Goal: Find specific page/section: Find specific page/section

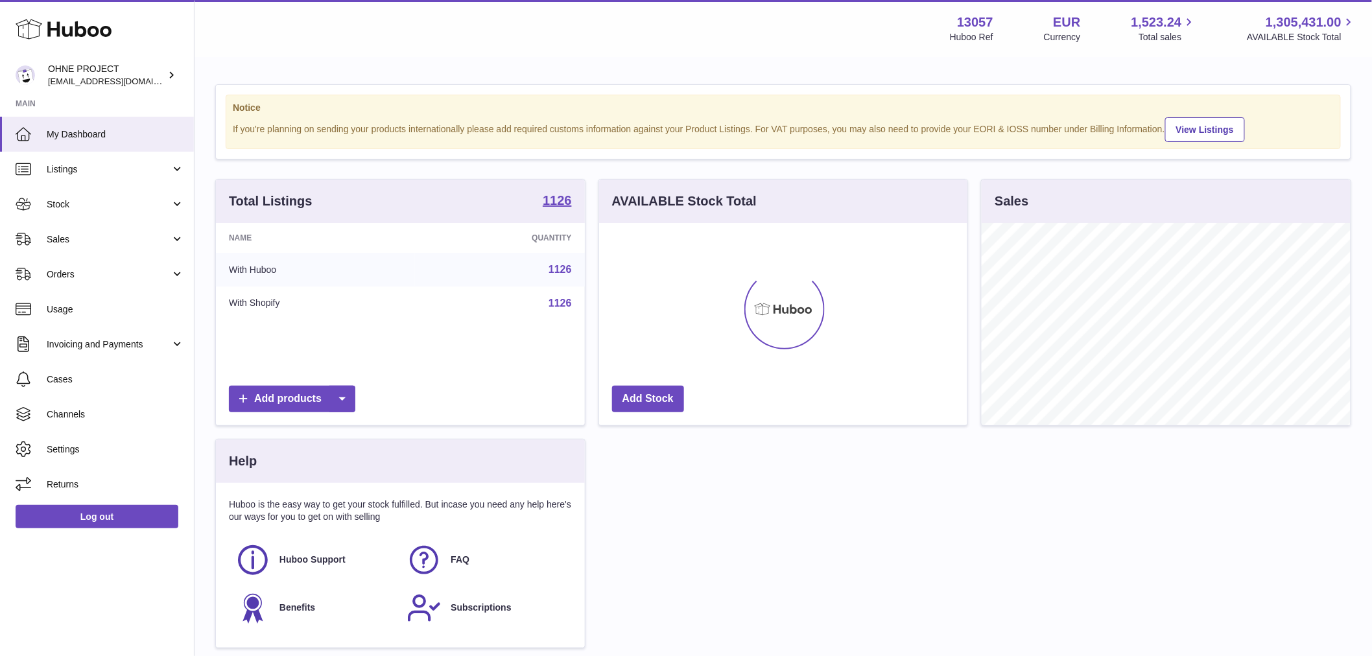
scroll to position [202, 368]
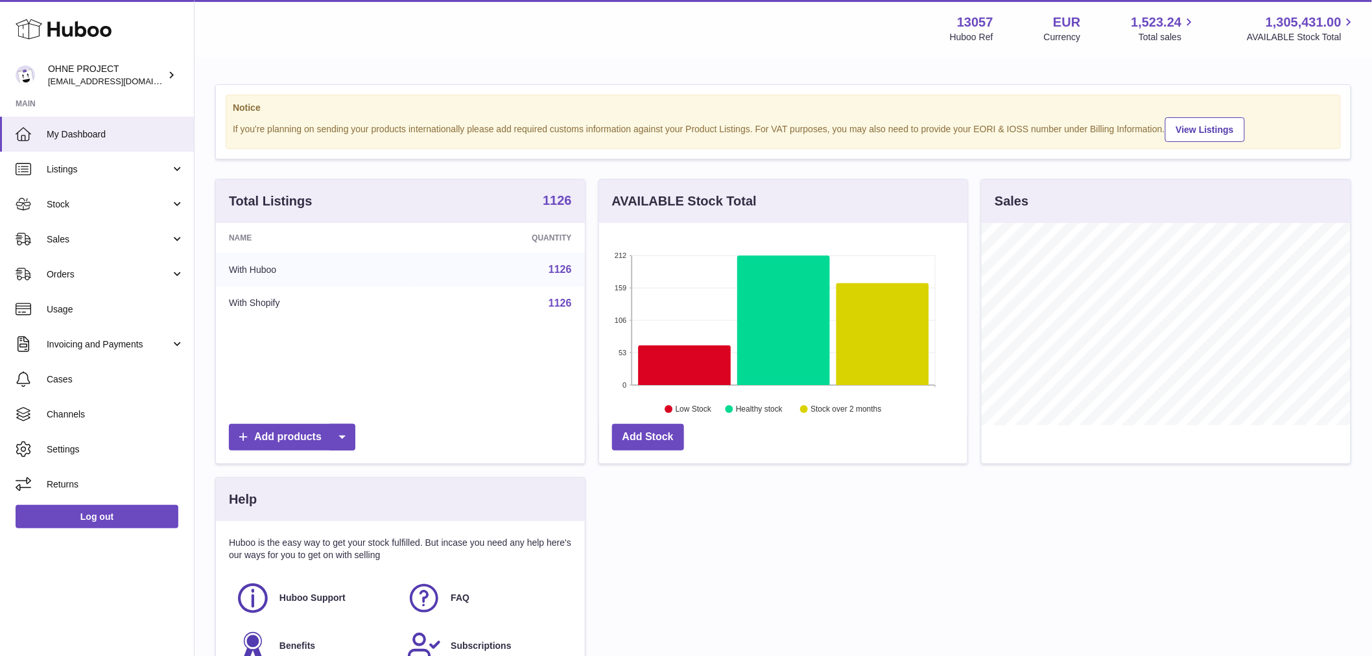
click at [560, 207] on strong "1126" at bounding box center [557, 200] width 29 height 13
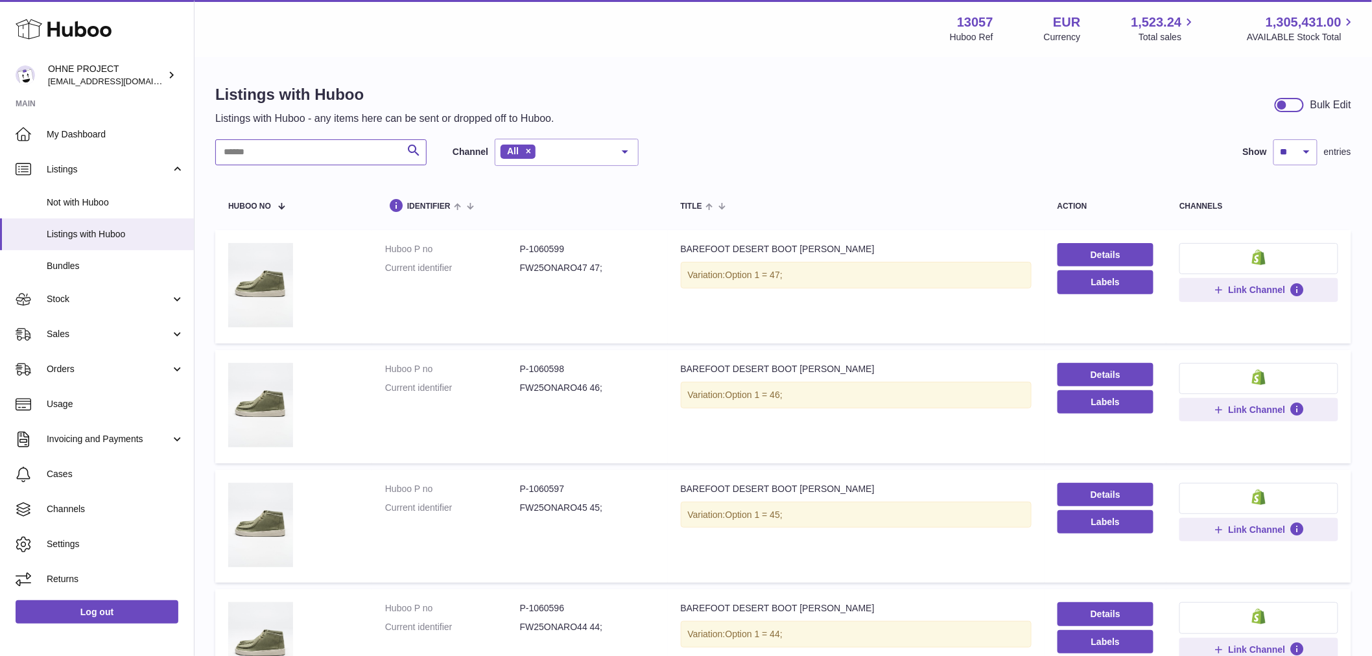
click at [360, 154] on input "text" at bounding box center [320, 152] width 211 height 26
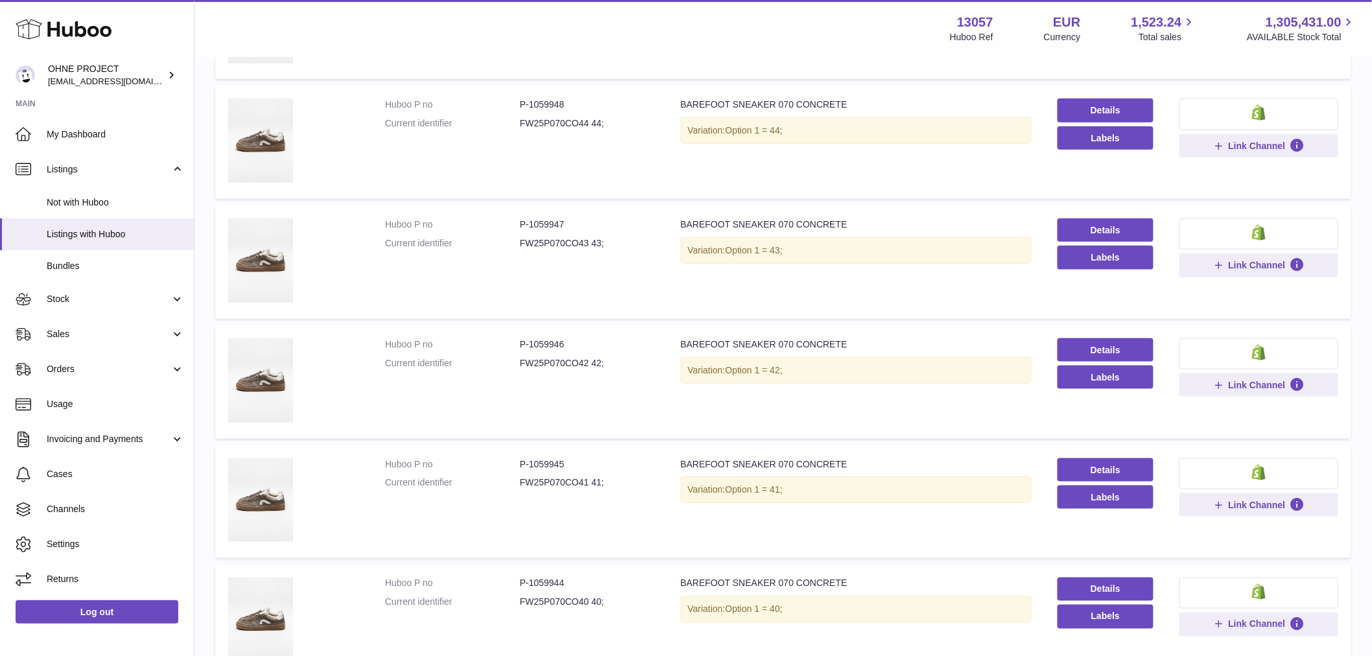
scroll to position [648, 0]
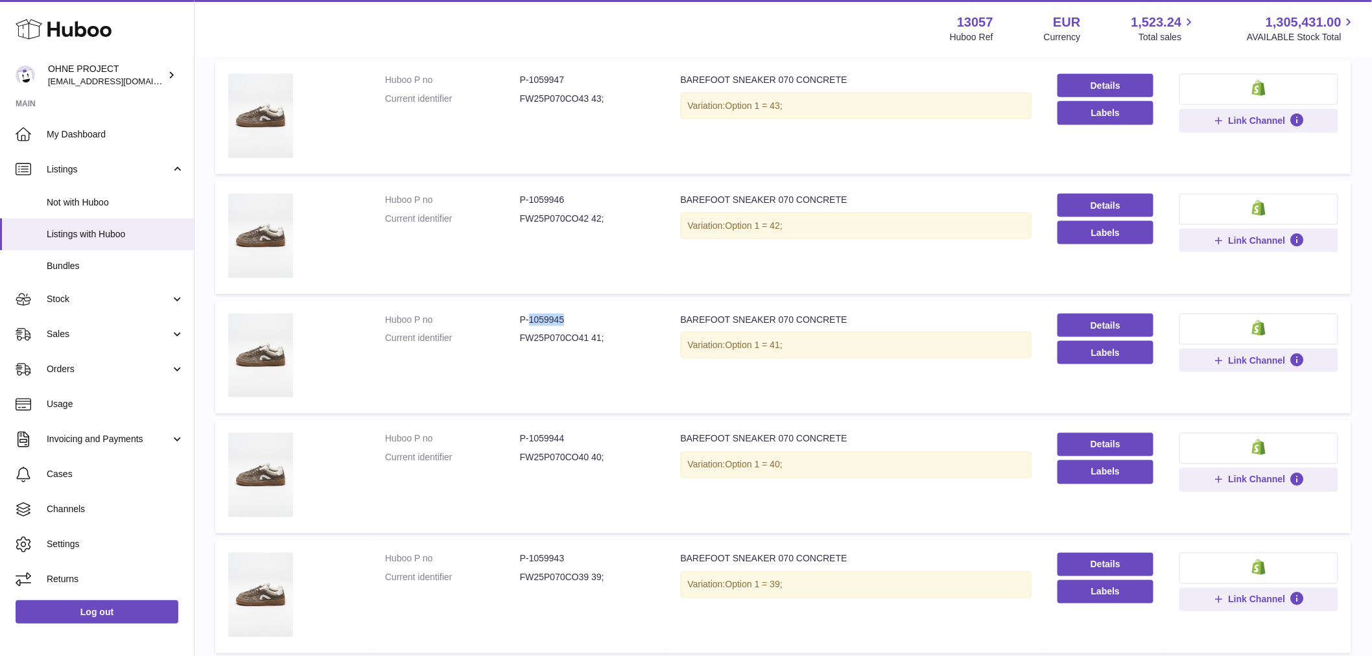
drag, startPoint x: 528, startPoint y: 316, endPoint x: 591, endPoint y: 316, distance: 63.5
click at [591, 316] on dd "P-1059945" at bounding box center [587, 320] width 135 height 12
copy dd "1059945"
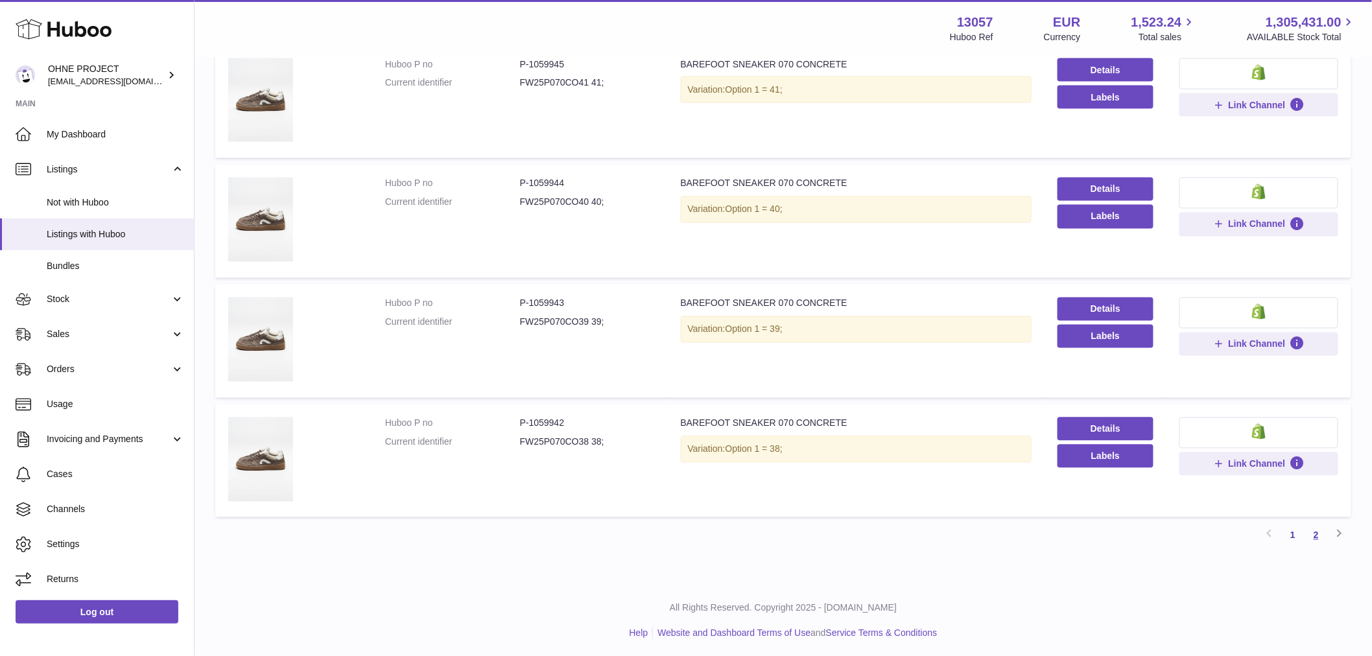
click at [1320, 533] on link "2" at bounding box center [1315, 535] width 23 height 23
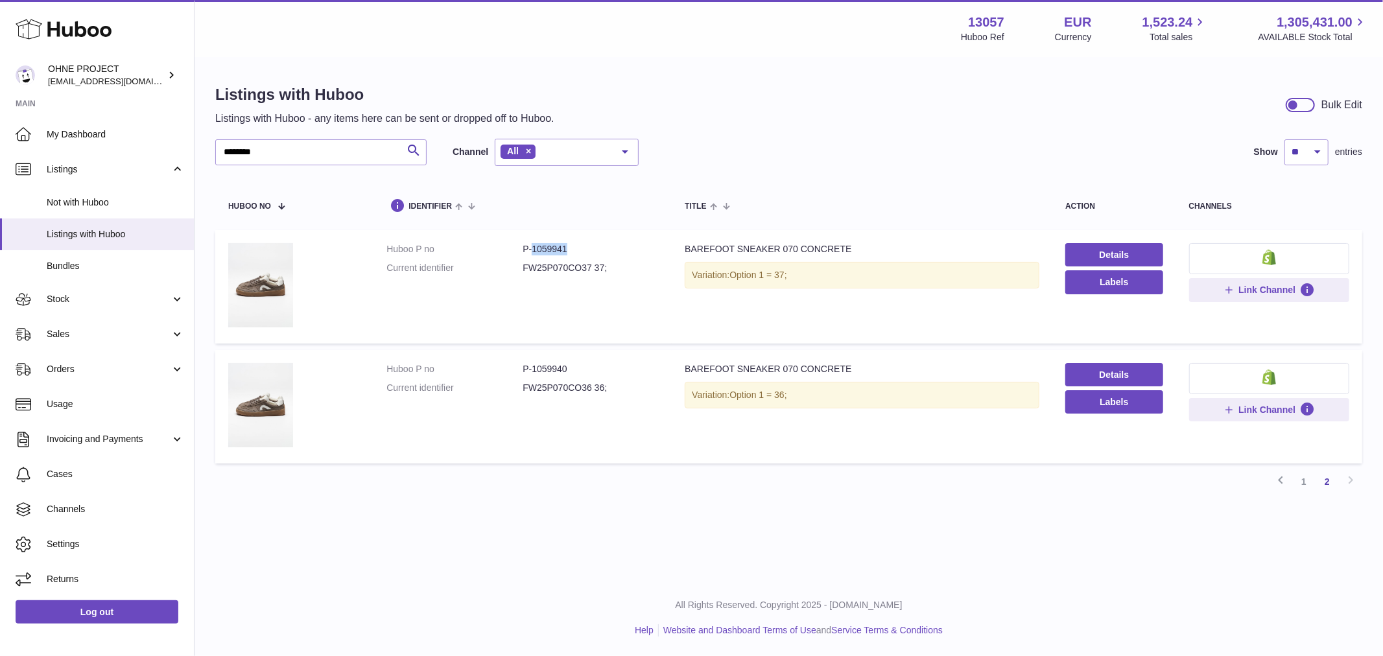
drag, startPoint x: 530, startPoint y: 242, endPoint x: 564, endPoint y: 251, distance: 35.5
click at [564, 251] on td "Huboo P no P-1059941 Current identifier FW25P070CO37 37;" at bounding box center [522, 286] width 298 height 113
copy dd "1059941"
click at [1300, 477] on link "1" at bounding box center [1303, 481] width 23 height 23
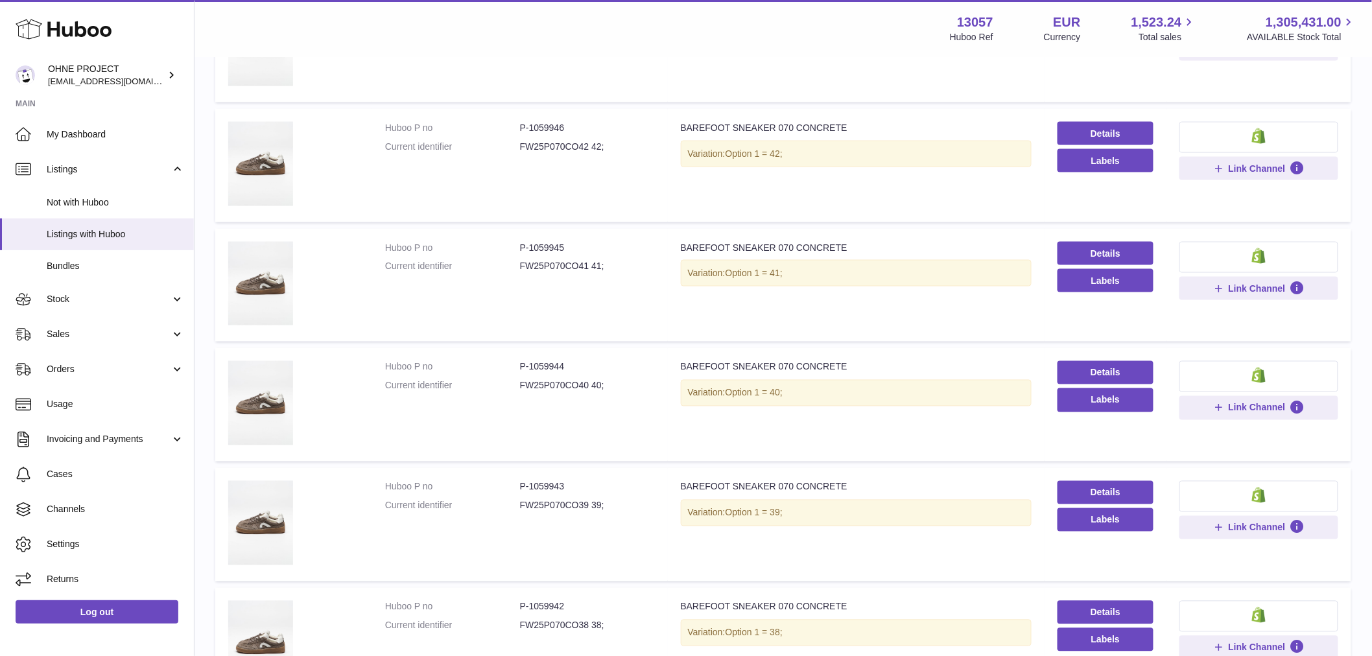
scroll to position [904, 0]
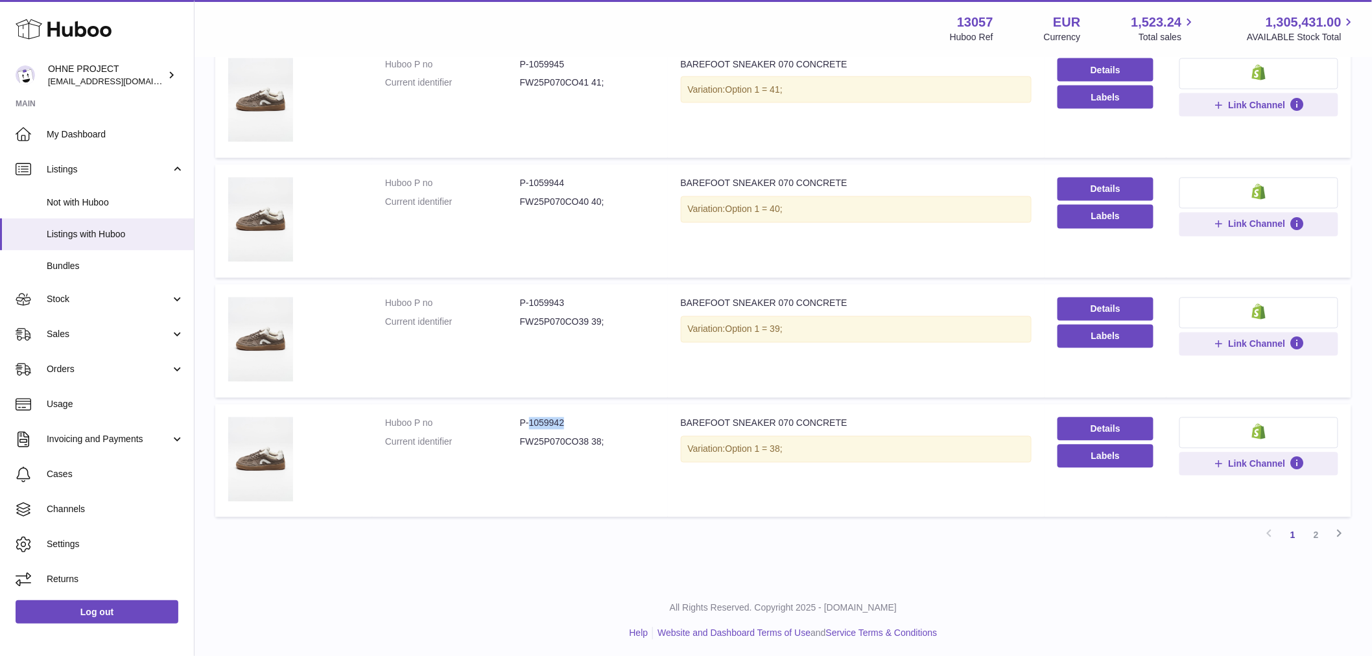
drag, startPoint x: 528, startPoint y: 419, endPoint x: 585, endPoint y: 417, distance: 57.7
click at [585, 417] on dd "P-1059942" at bounding box center [587, 423] width 135 height 12
copy dd "1059942"
drag, startPoint x: 526, startPoint y: 178, endPoint x: 579, endPoint y: 175, distance: 53.9
click at [579, 178] on dd "P-1059944" at bounding box center [587, 184] width 135 height 12
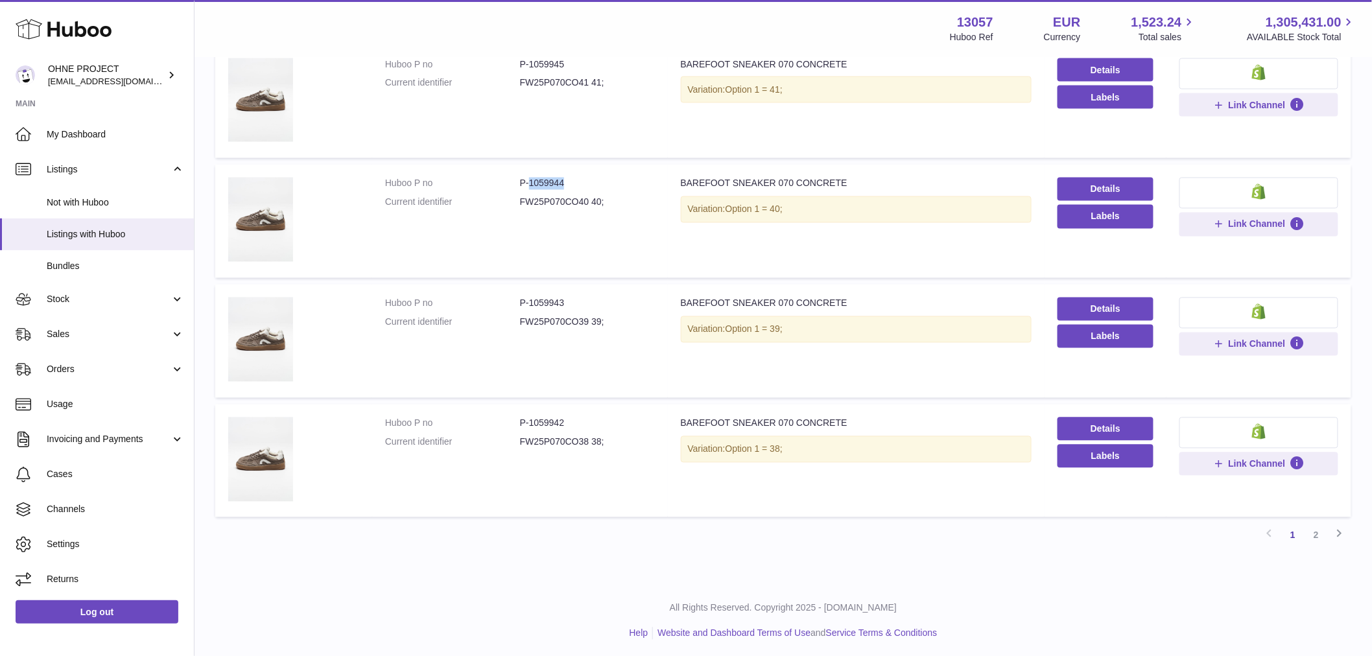
copy dd "1059944"
drag, startPoint x: 528, startPoint y: 299, endPoint x: 597, endPoint y: 303, distance: 69.5
click at [597, 303] on dd "P-1059943" at bounding box center [587, 304] width 135 height 12
copy dd "1059943"
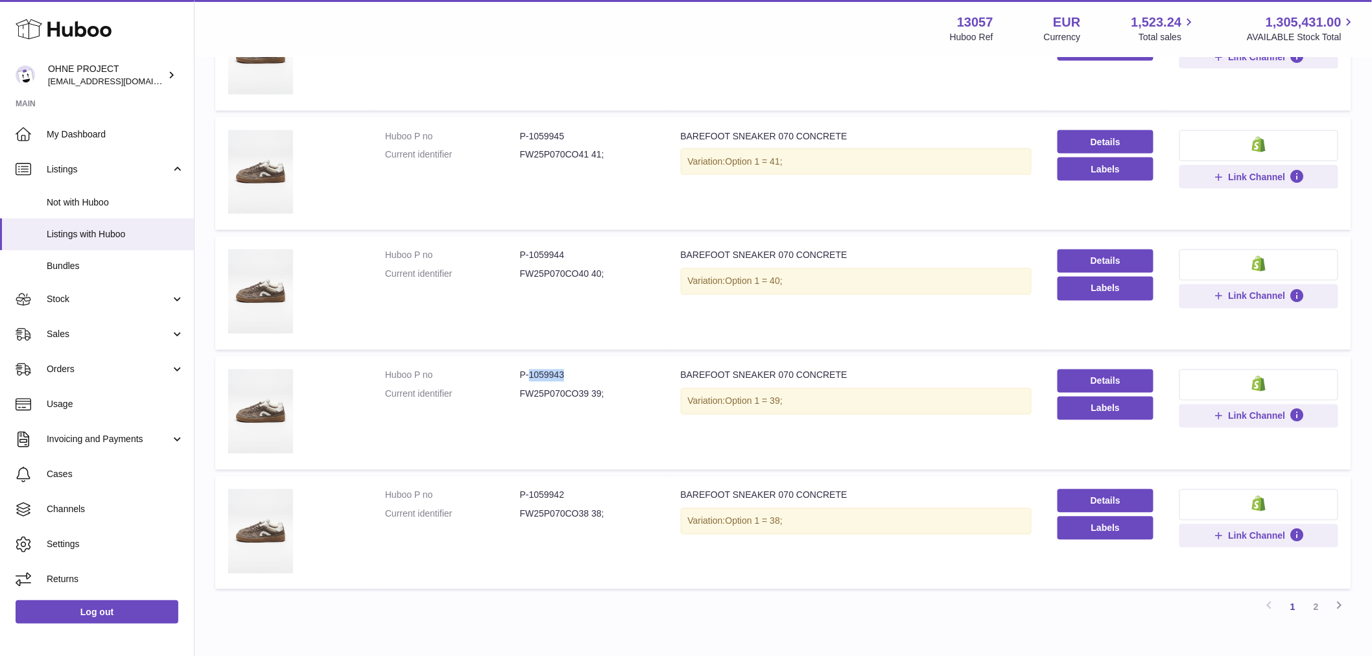
scroll to position [760, 0]
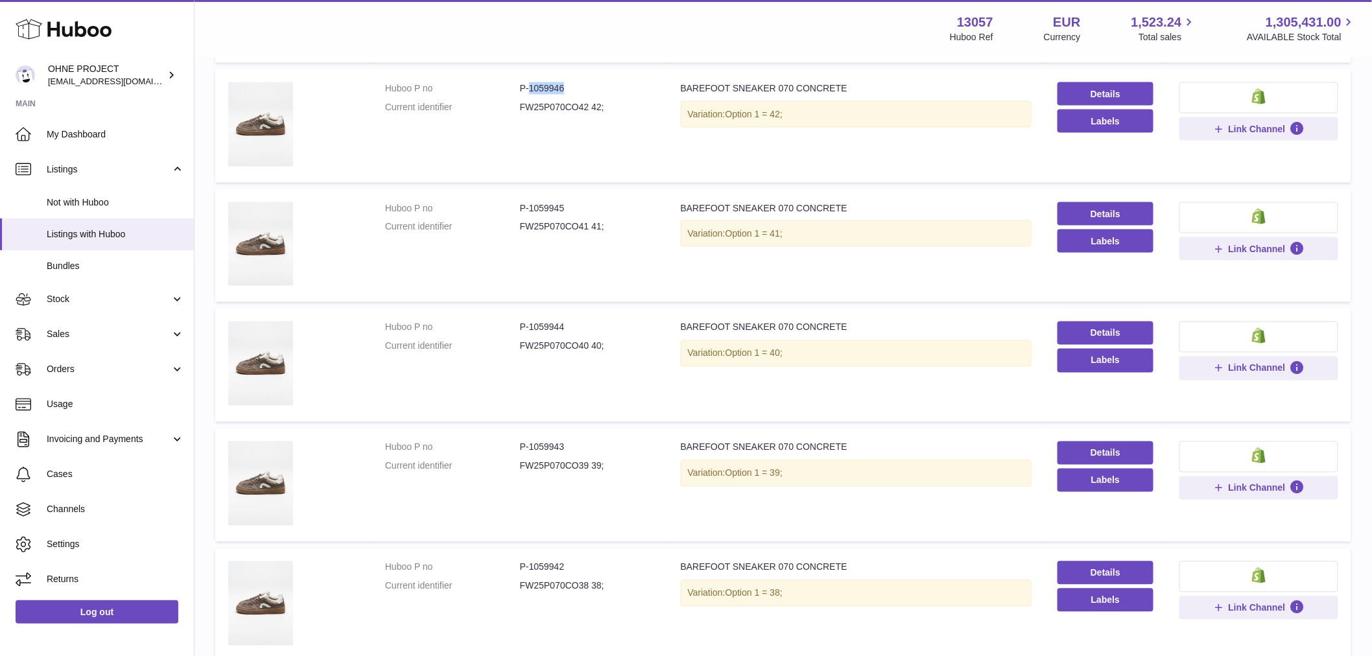
drag, startPoint x: 527, startPoint y: 82, endPoint x: 571, endPoint y: 82, distance: 44.1
click at [568, 82] on dd "P-1059946" at bounding box center [587, 88] width 135 height 12
copy dd "1059946"
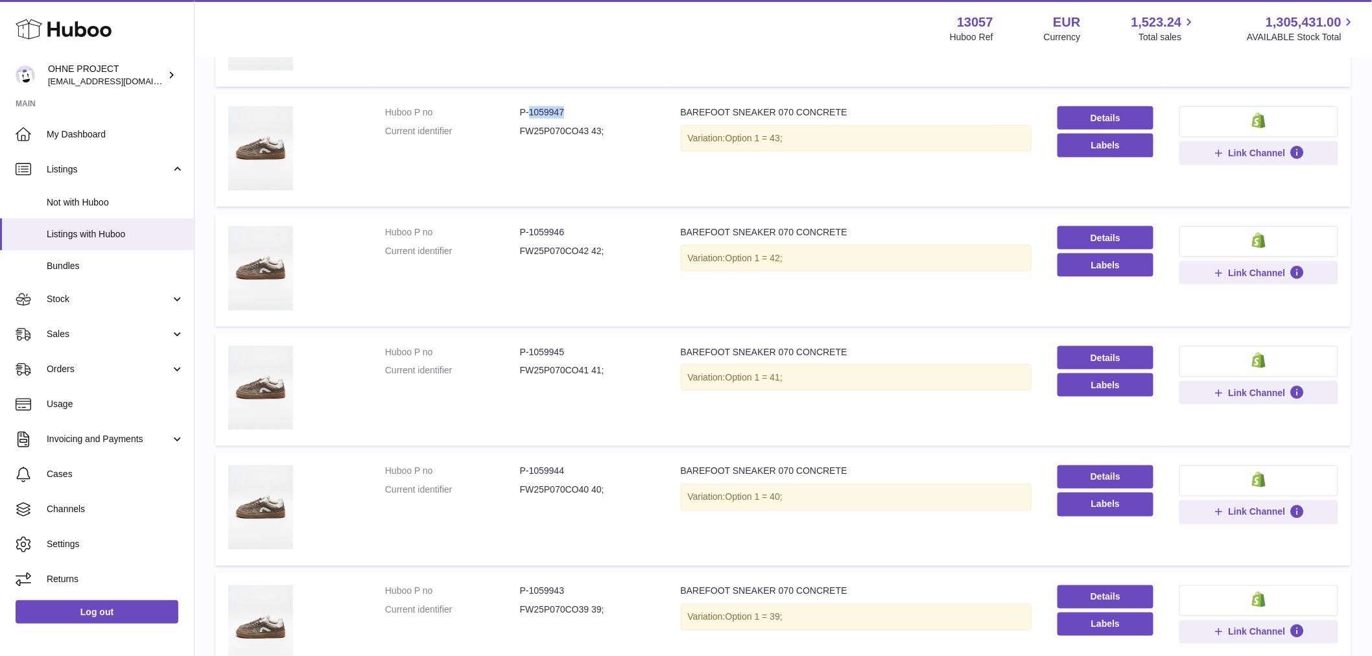
drag, startPoint x: 528, startPoint y: 111, endPoint x: 570, endPoint y: 111, distance: 42.1
click at [570, 111] on dd "P-1059947" at bounding box center [587, 112] width 135 height 12
copy dd "1059947"
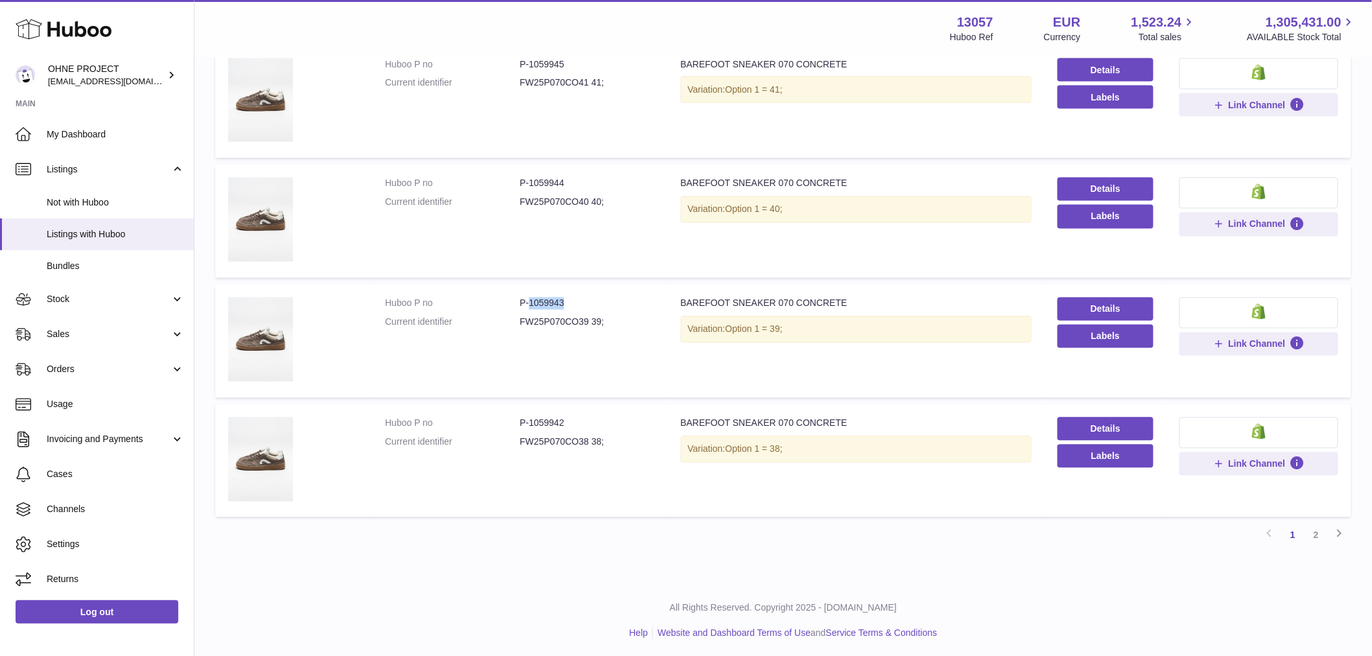
drag, startPoint x: 527, startPoint y: 298, endPoint x: 588, endPoint y: 294, distance: 61.1
click at [588, 298] on dd "P-1059943" at bounding box center [587, 304] width 135 height 12
copy dd "1059943"
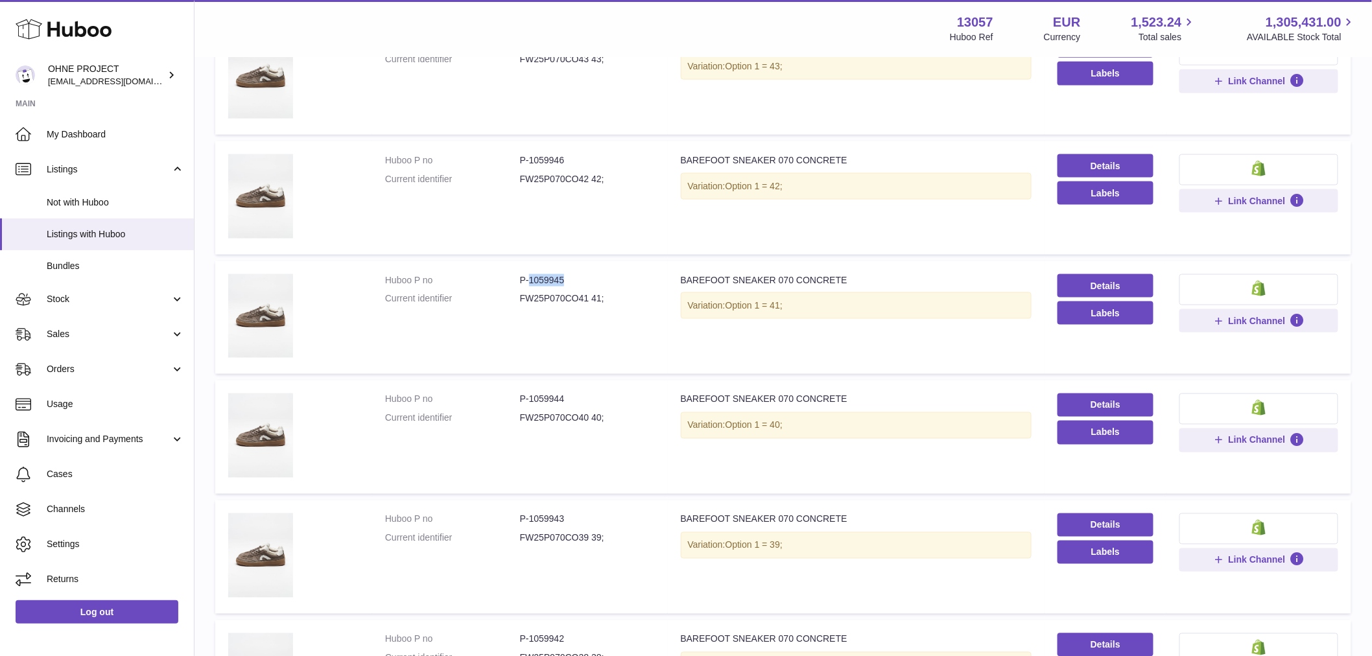
drag, startPoint x: 526, startPoint y: 281, endPoint x: 593, endPoint y: 287, distance: 67.0
click at [592, 286] on dl "Huboo P no P-1059945 Current identifier FW25P070CO41 41;" at bounding box center [520, 293] width 270 height 38
copy dd "1059945"
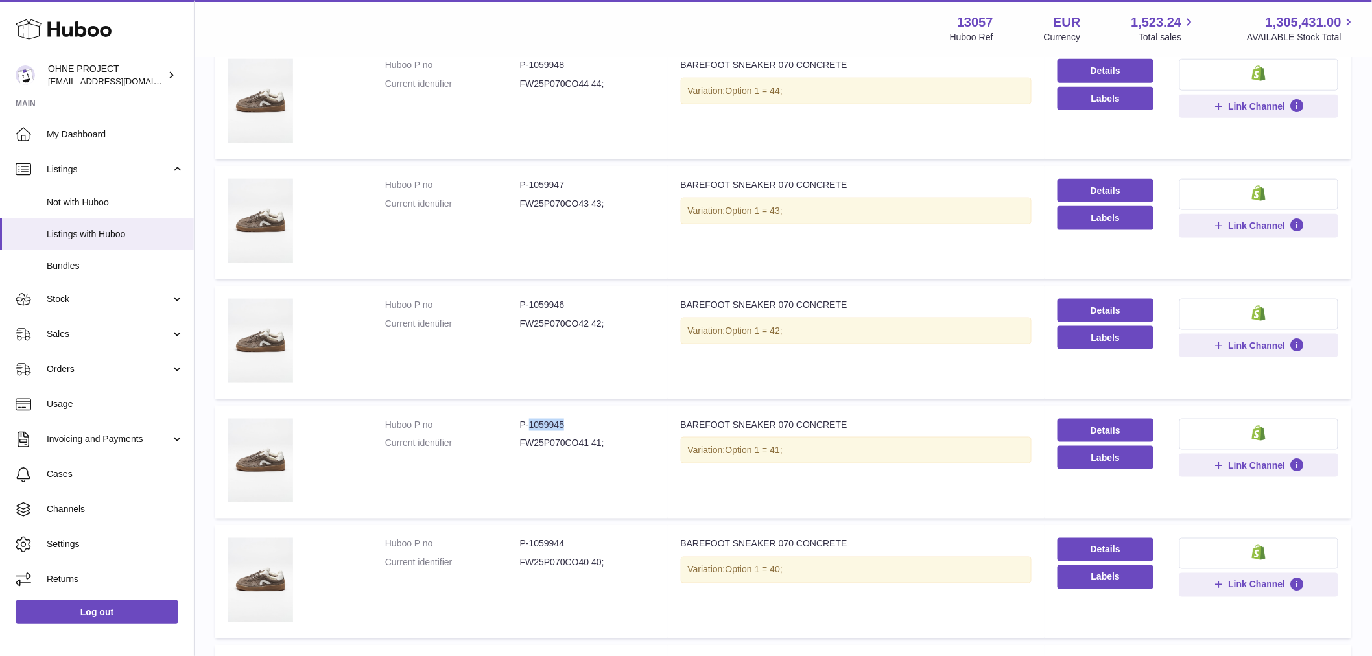
scroll to position [471, 0]
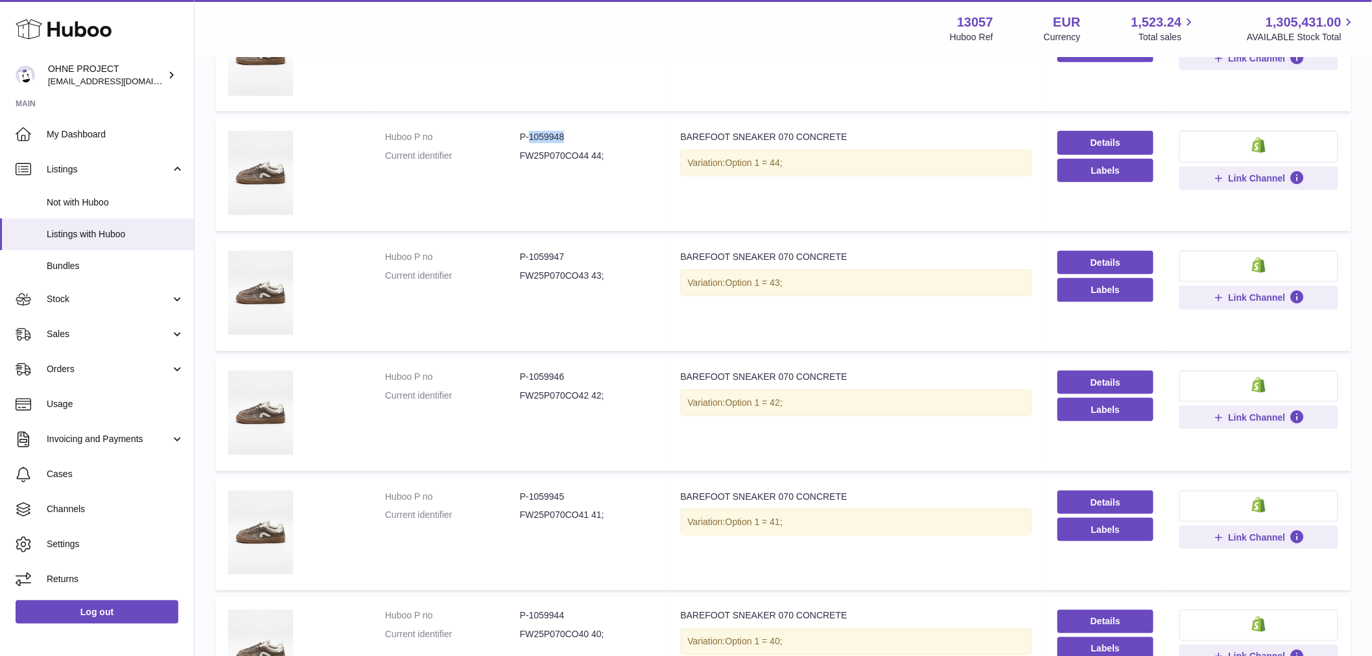
drag, startPoint x: 528, startPoint y: 134, endPoint x: 581, endPoint y: 128, distance: 52.9
click at [581, 128] on td "Huboo P no P-1059948 Current identifier FW25P070CO44 44;" at bounding box center [520, 174] width 296 height 113
copy dd "1059948"
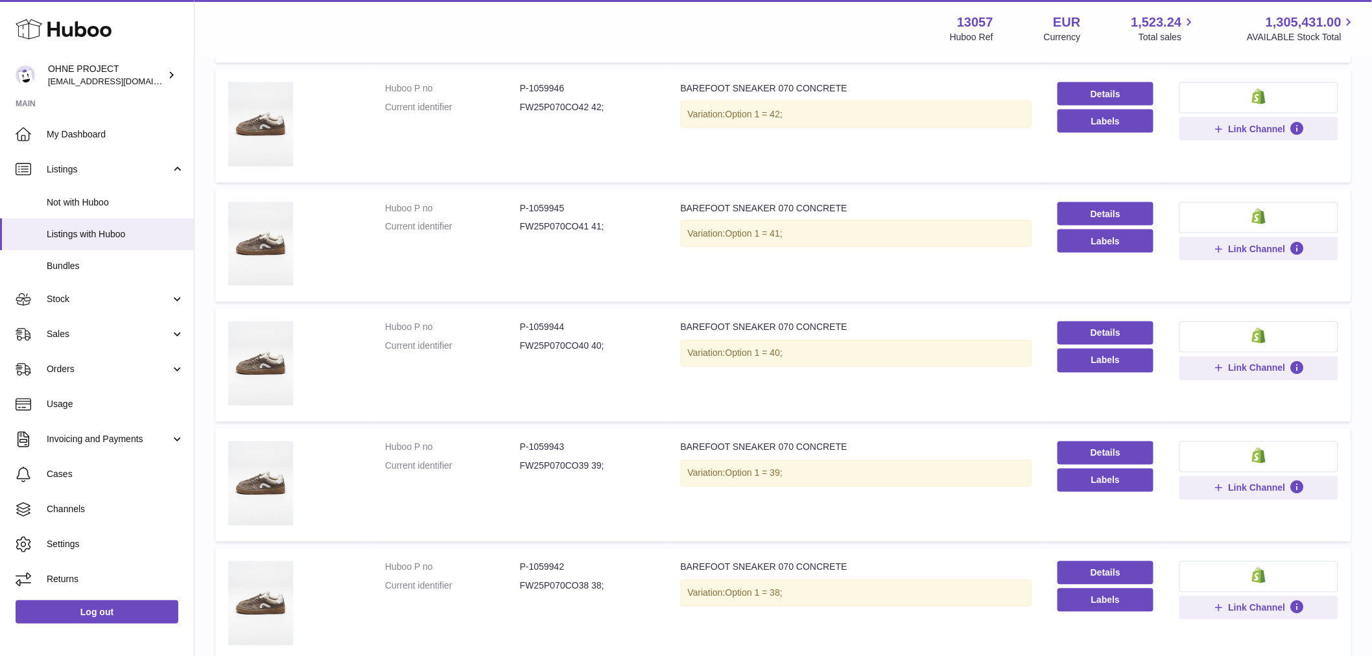
scroll to position [904, 0]
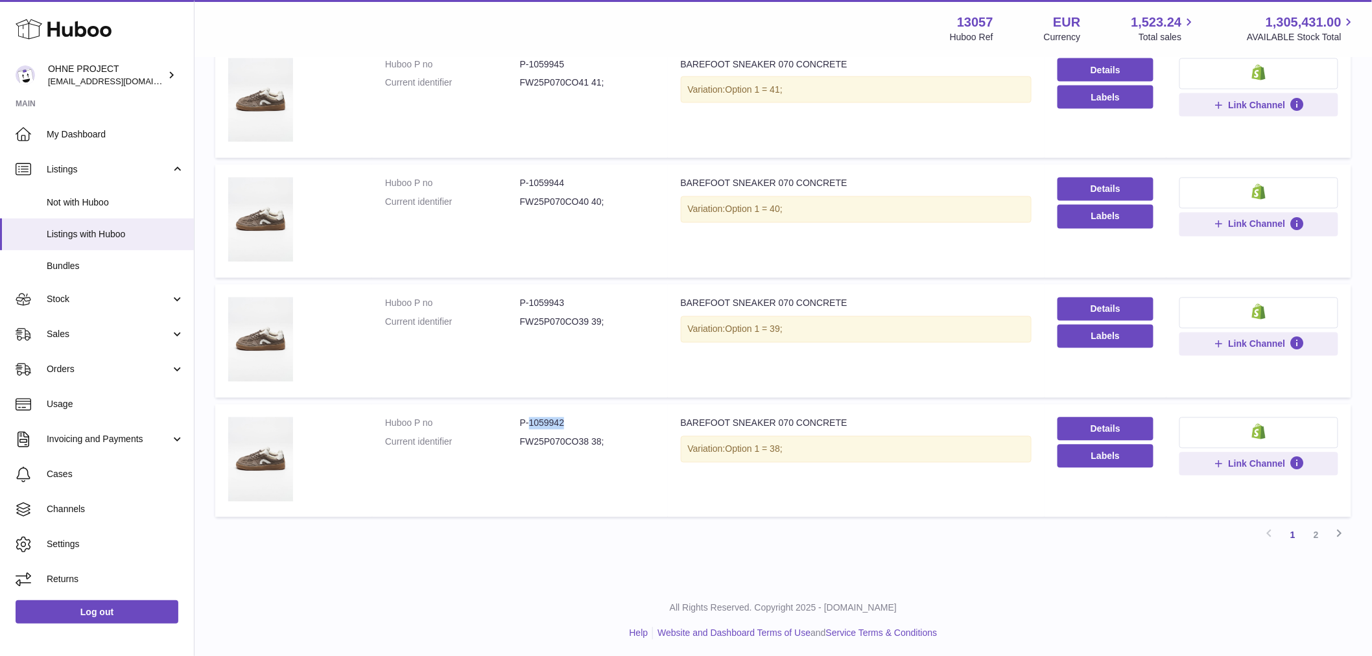
drag, startPoint x: 526, startPoint y: 419, endPoint x: 588, endPoint y: 415, distance: 62.3
click at [588, 417] on dd "P-1059942" at bounding box center [587, 423] width 135 height 12
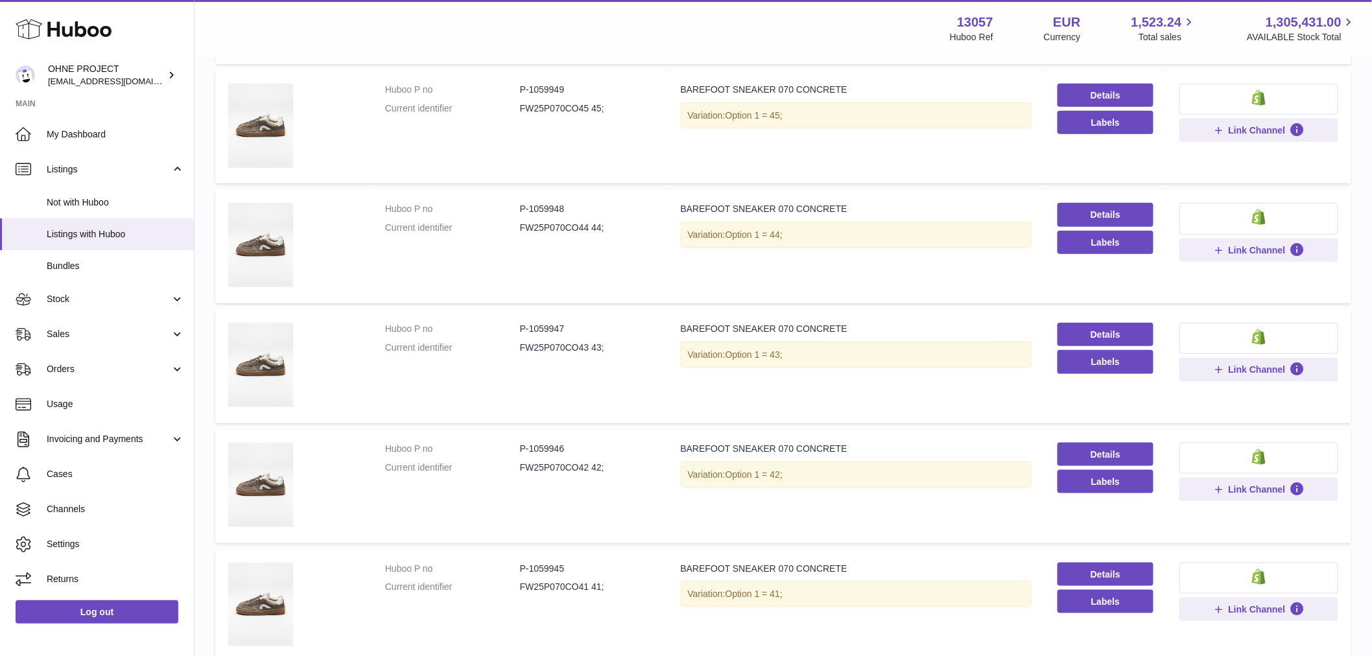
scroll to position [255, 0]
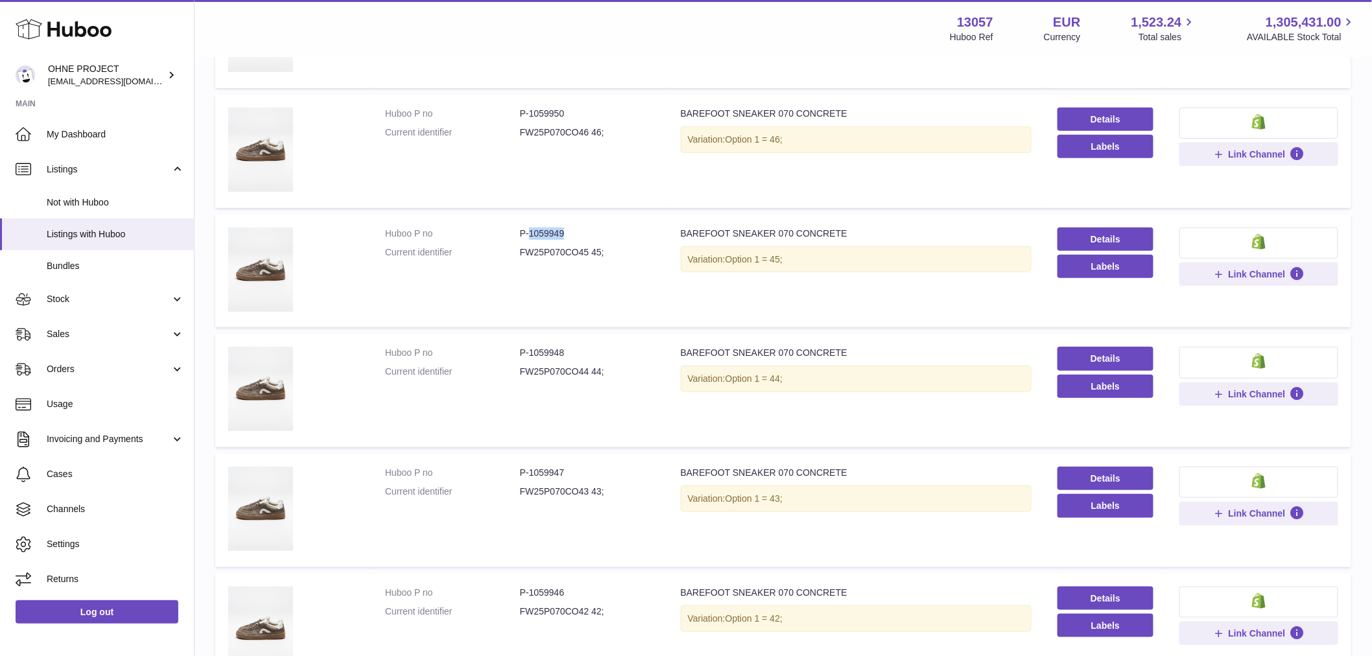
drag, startPoint x: 528, startPoint y: 234, endPoint x: 579, endPoint y: 226, distance: 51.9
click at [579, 228] on dd "P-1059949" at bounding box center [587, 234] width 135 height 12
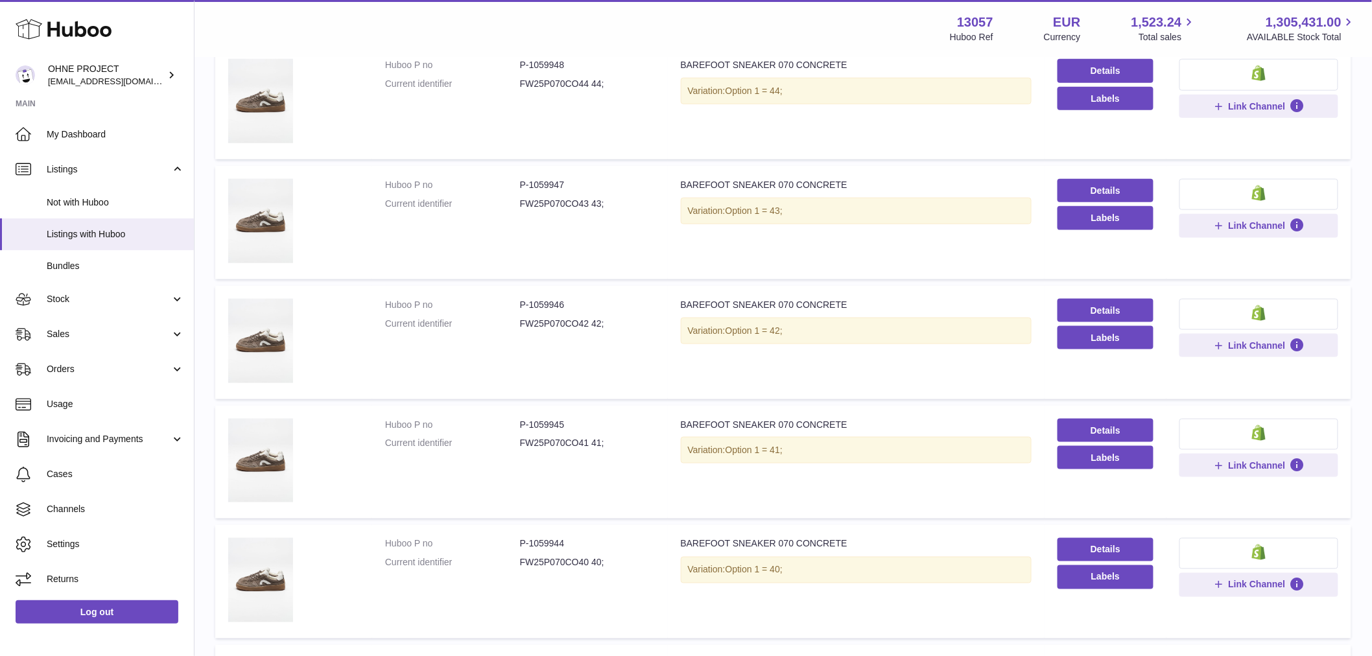
scroll to position [832, 0]
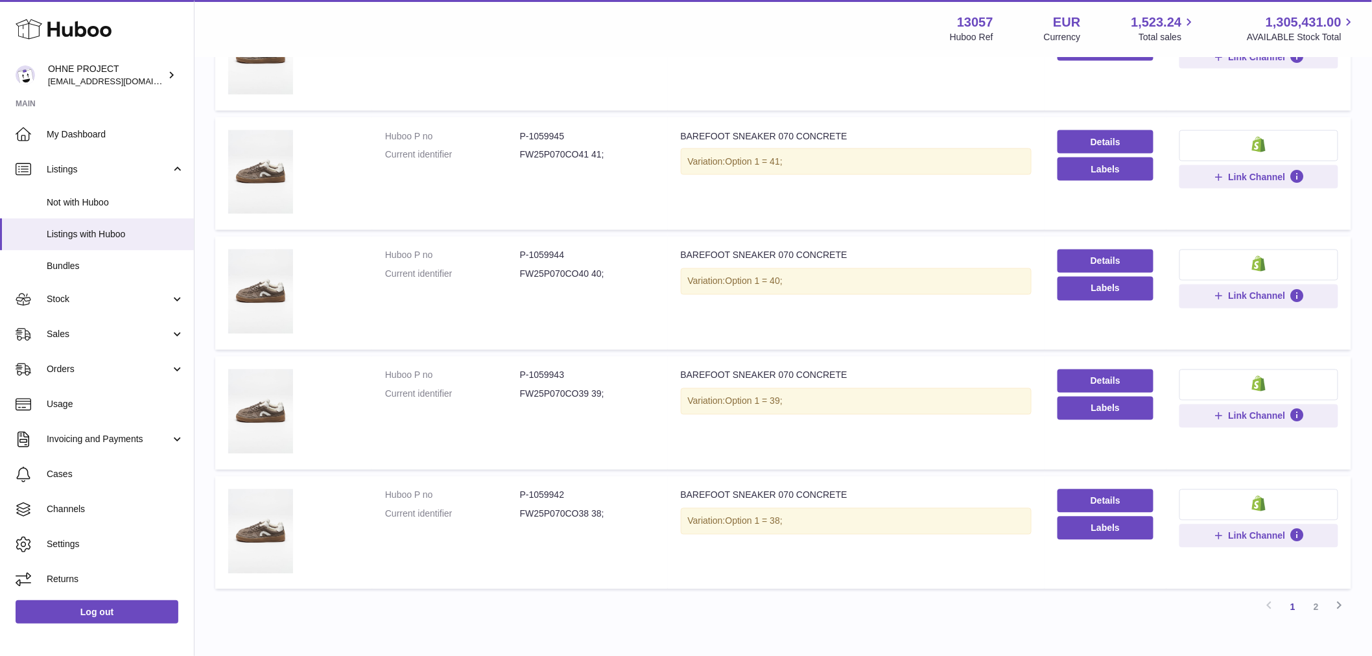
drag, startPoint x: 1319, startPoint y: 603, endPoint x: 1313, endPoint y: 594, distance: 11.2
click at [1318, 603] on link "2" at bounding box center [1315, 607] width 23 height 23
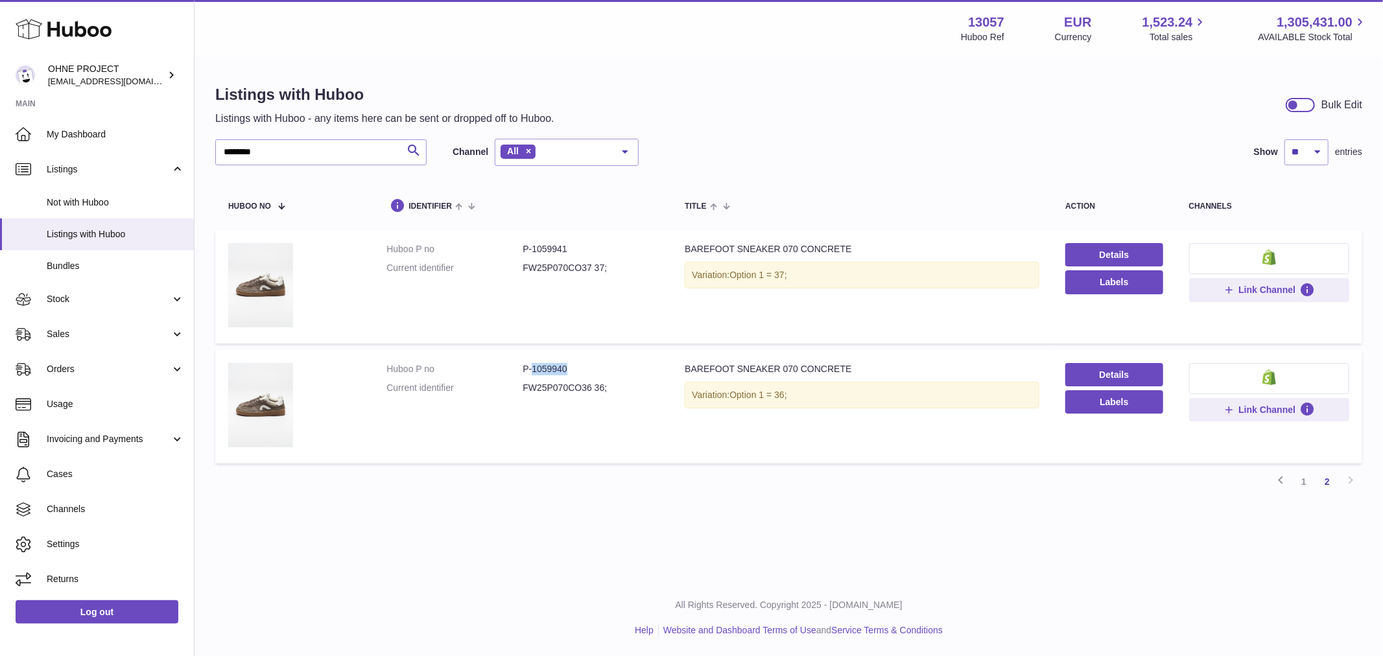
drag, startPoint x: 530, startPoint y: 368, endPoint x: 598, endPoint y: 369, distance: 68.1
click at [598, 369] on dd "P-1059940" at bounding box center [590, 369] width 136 height 12
click at [1302, 481] on link "1" at bounding box center [1303, 481] width 23 height 23
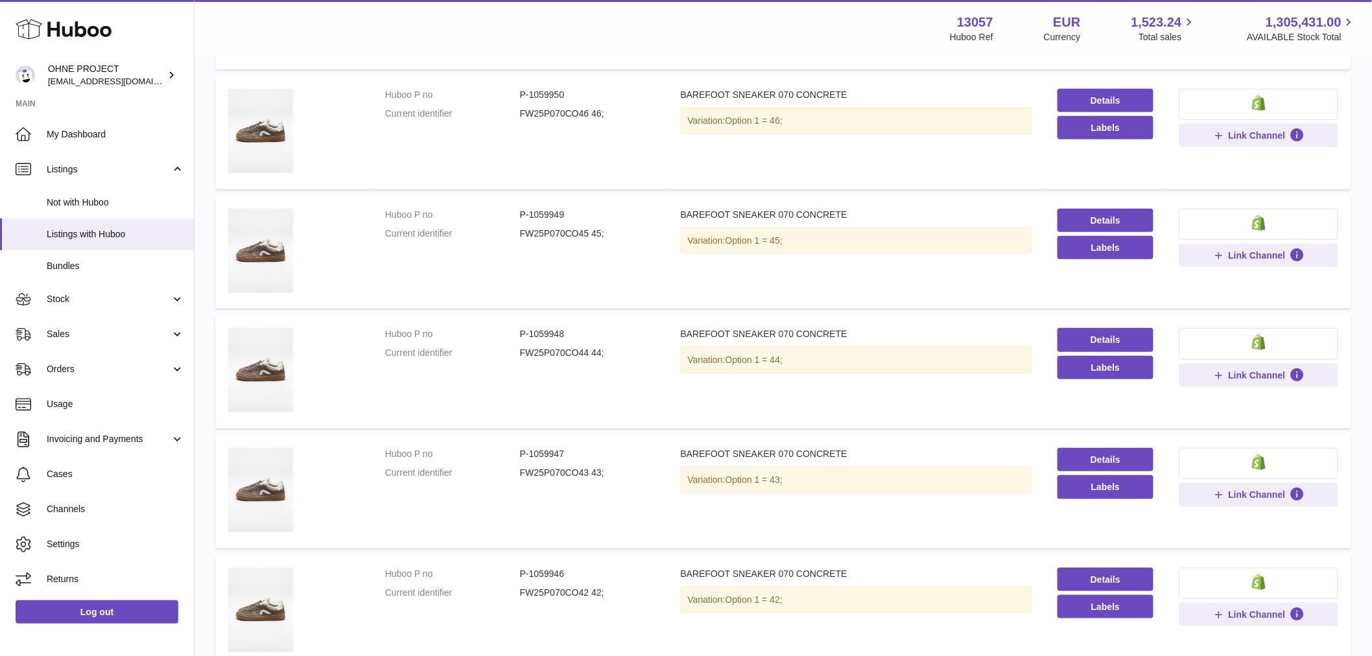
scroll to position [346, 0]
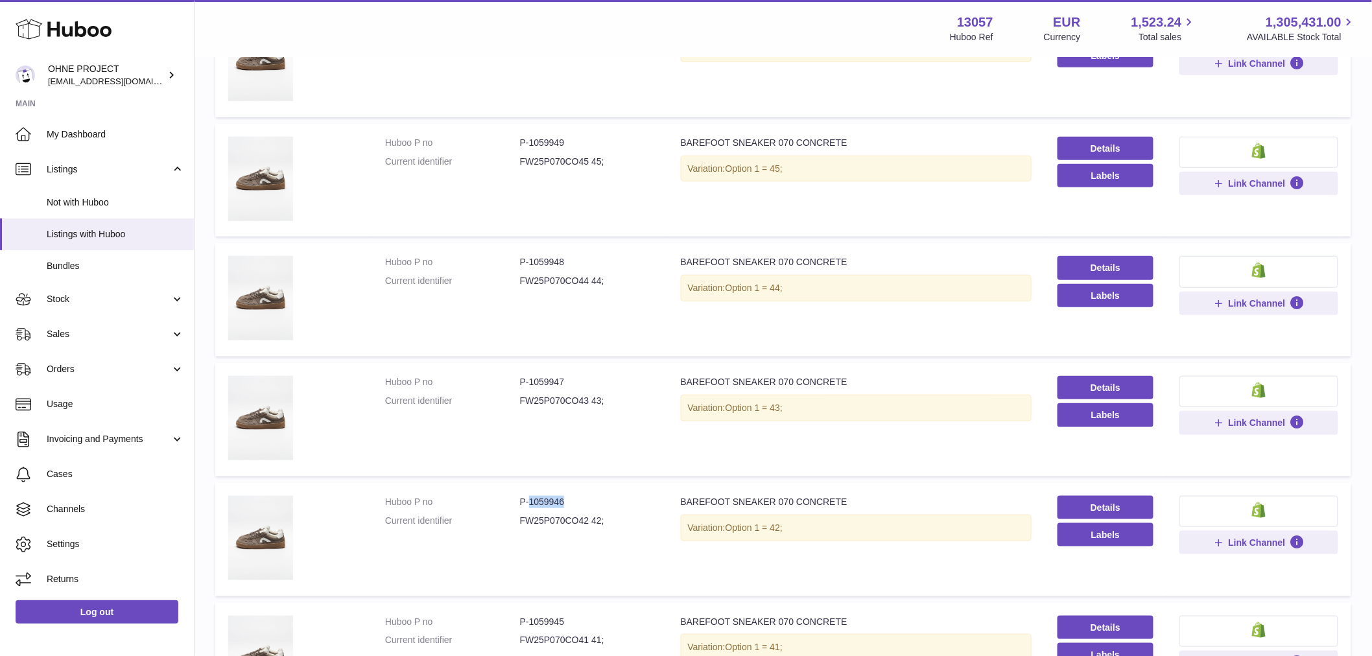
drag, startPoint x: 527, startPoint y: 497, endPoint x: 573, endPoint y: 495, distance: 46.1
click at [574, 496] on dd "P-1059946" at bounding box center [587, 502] width 135 height 12
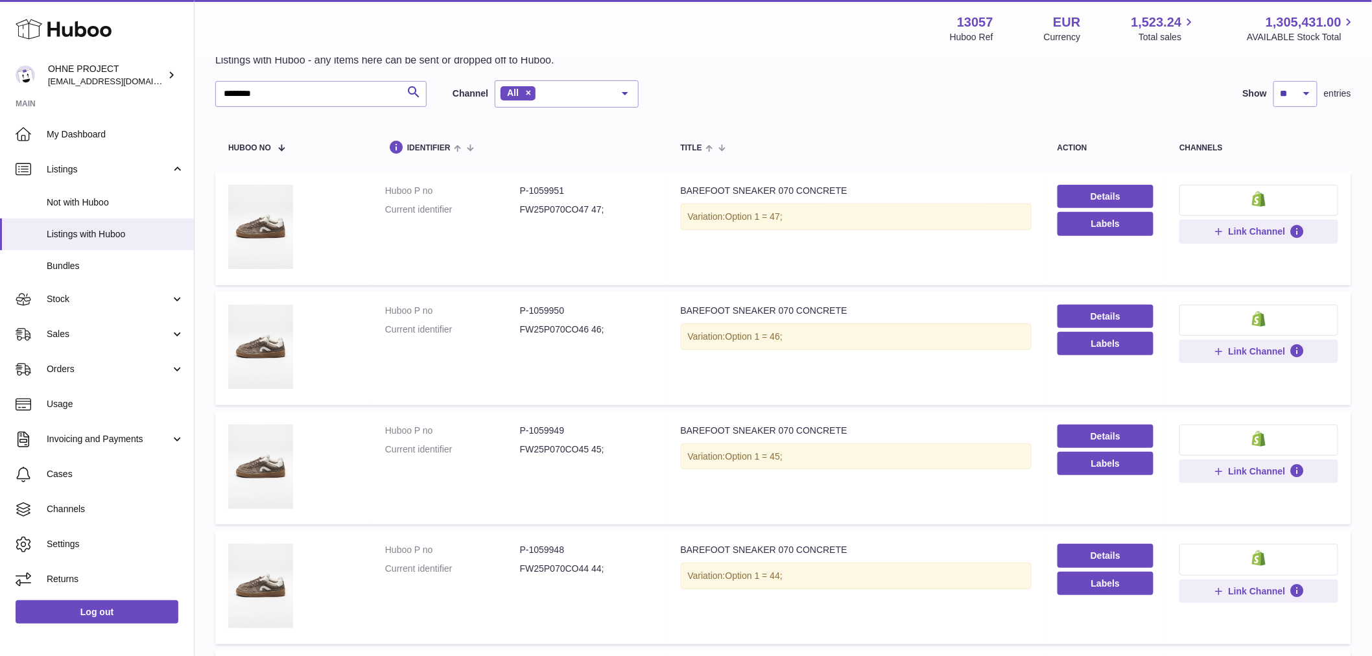
scroll to position [0, 0]
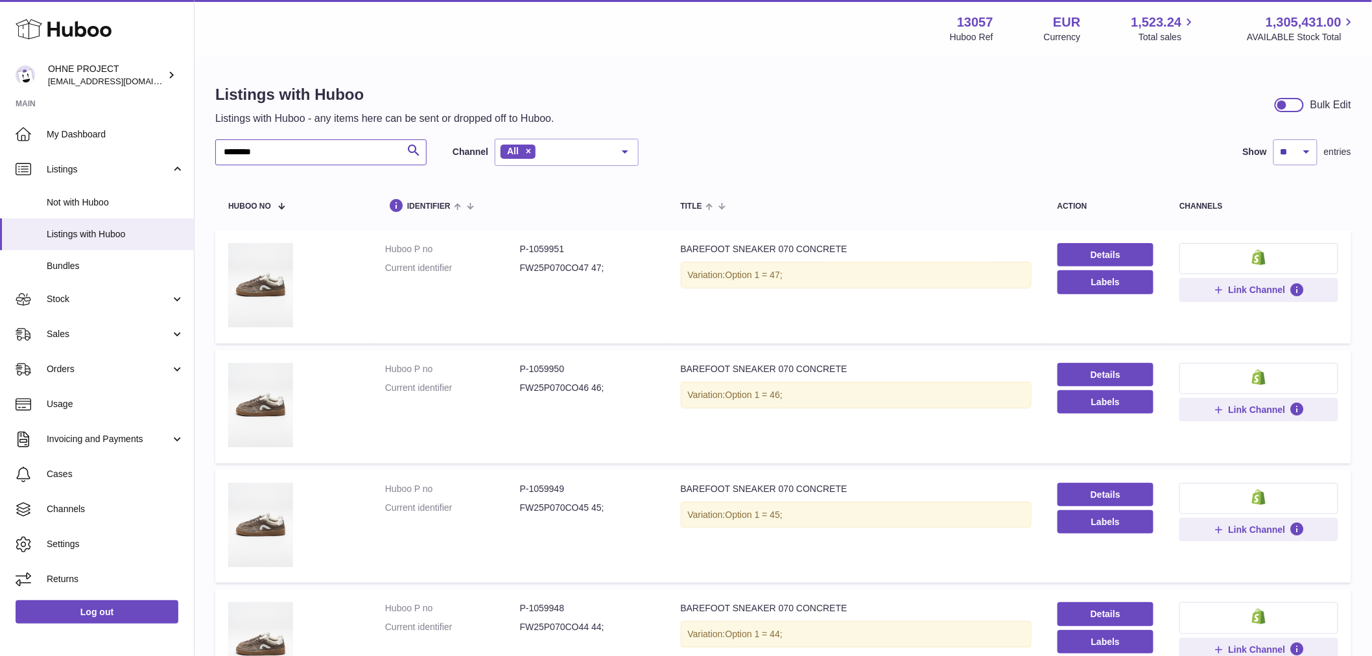
drag, startPoint x: 309, startPoint y: 158, endPoint x: 209, endPoint y: 161, distance: 99.9
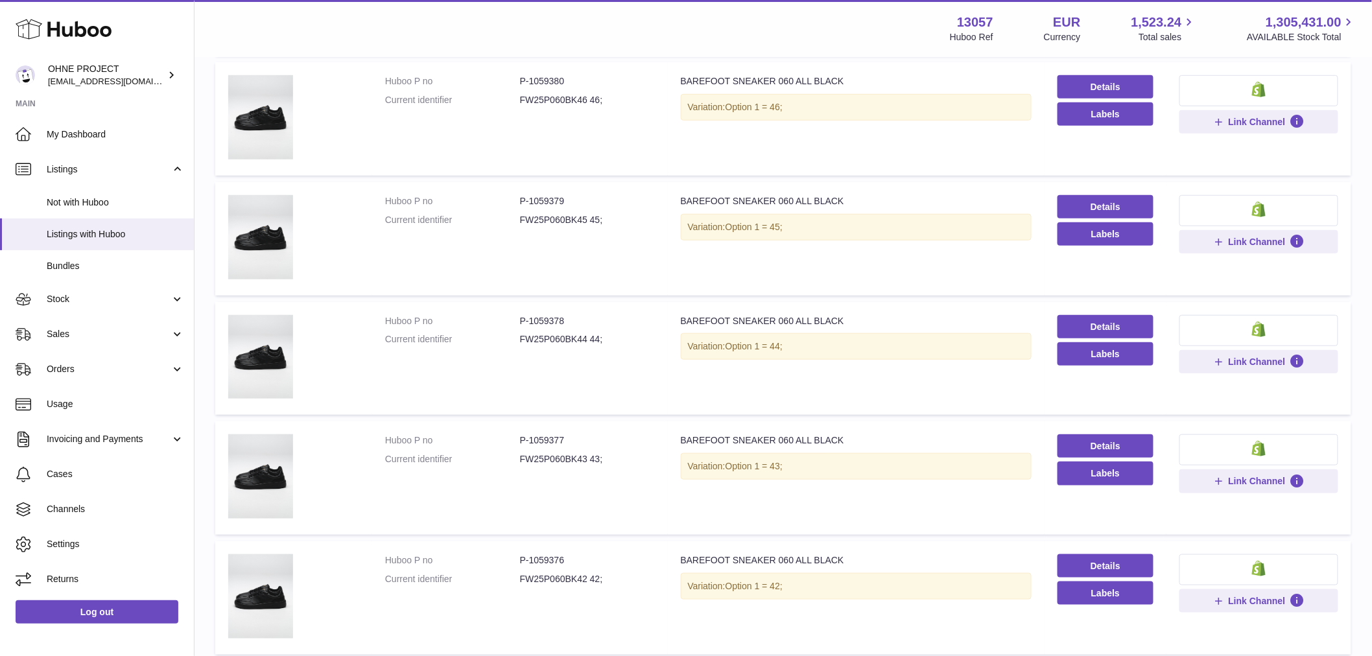
scroll to position [432, 0]
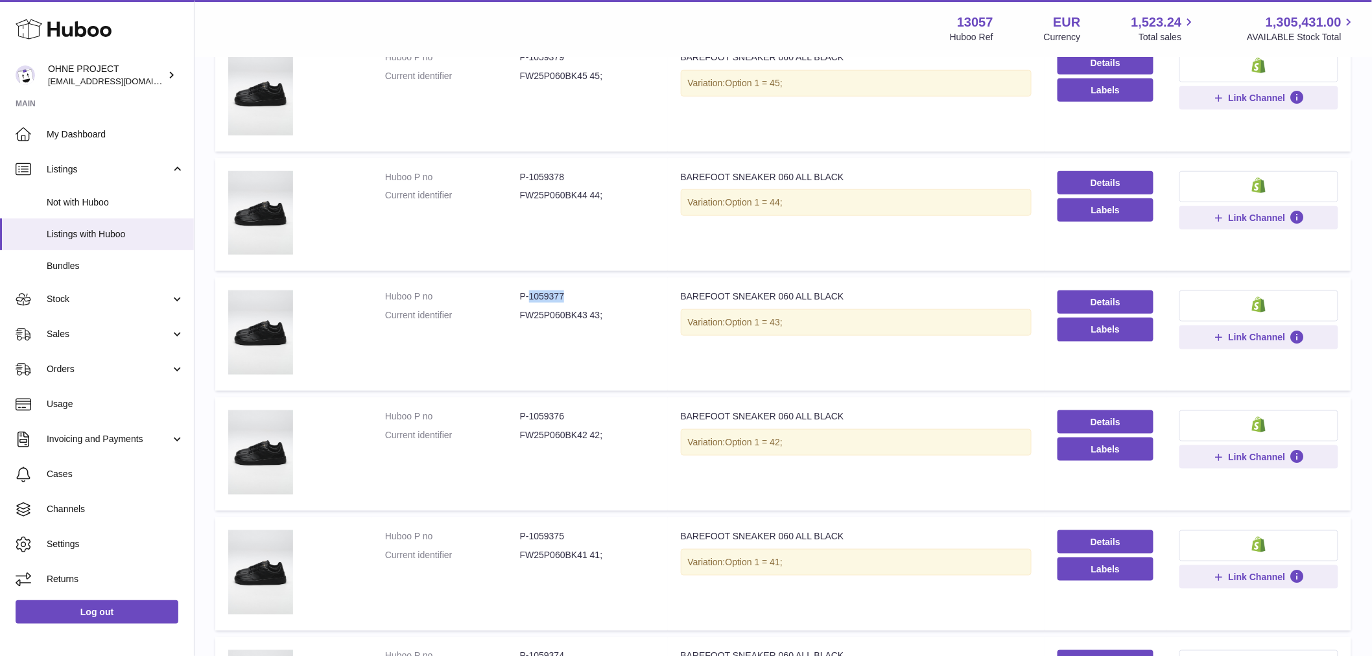
drag, startPoint x: 526, startPoint y: 294, endPoint x: 576, endPoint y: 301, distance: 49.8
click at [576, 301] on dd "P-1059377" at bounding box center [587, 296] width 135 height 12
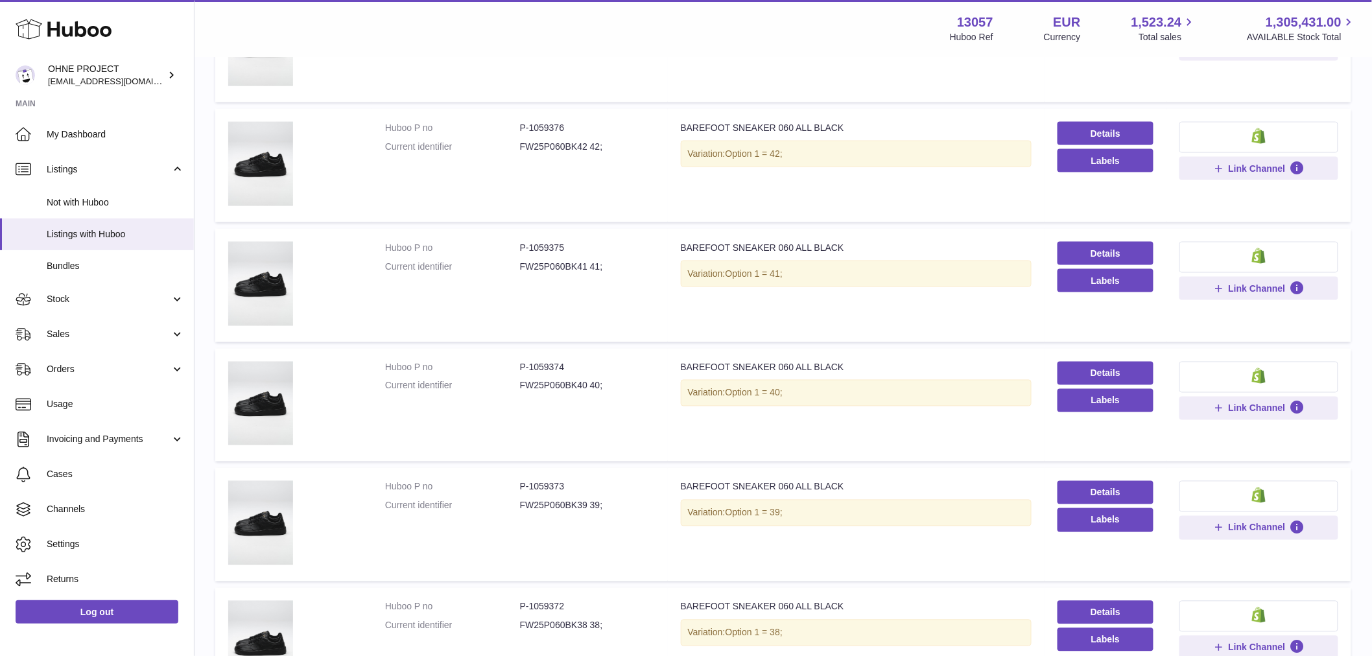
scroll to position [904, 0]
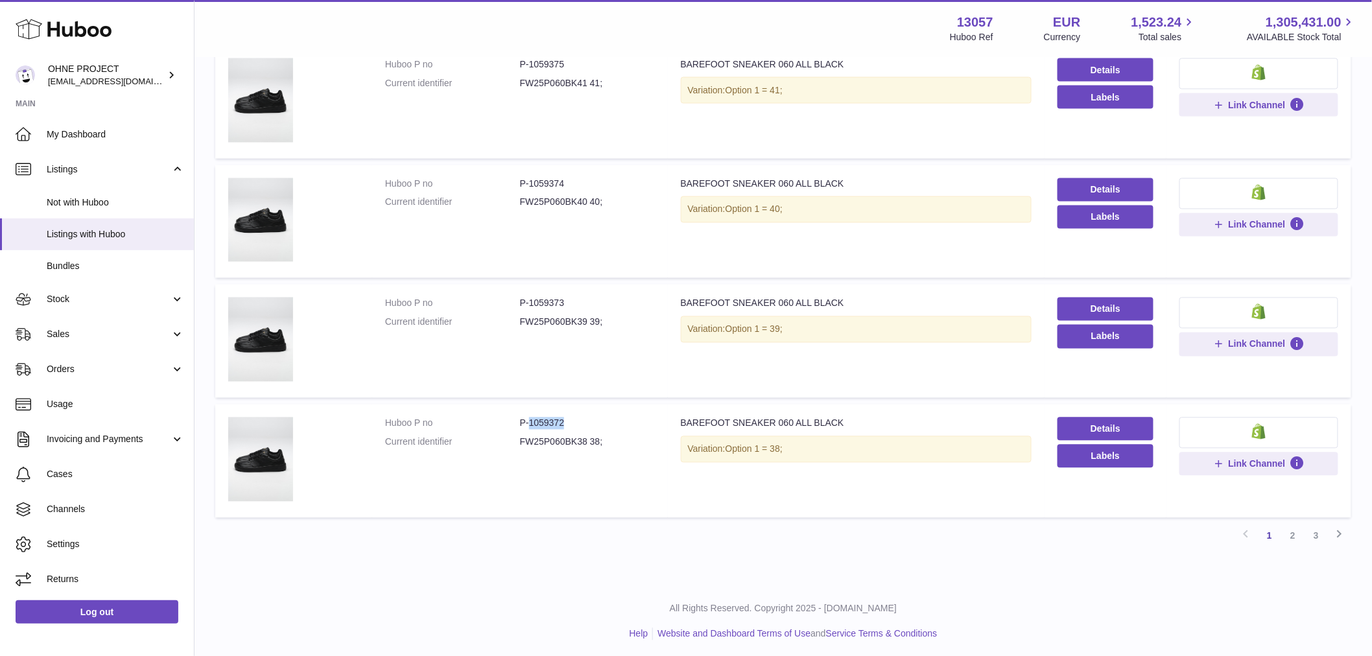
drag, startPoint x: 528, startPoint y: 418, endPoint x: 572, endPoint y: 417, distance: 44.1
click at [572, 417] on dd "P-1059372" at bounding box center [587, 423] width 135 height 12
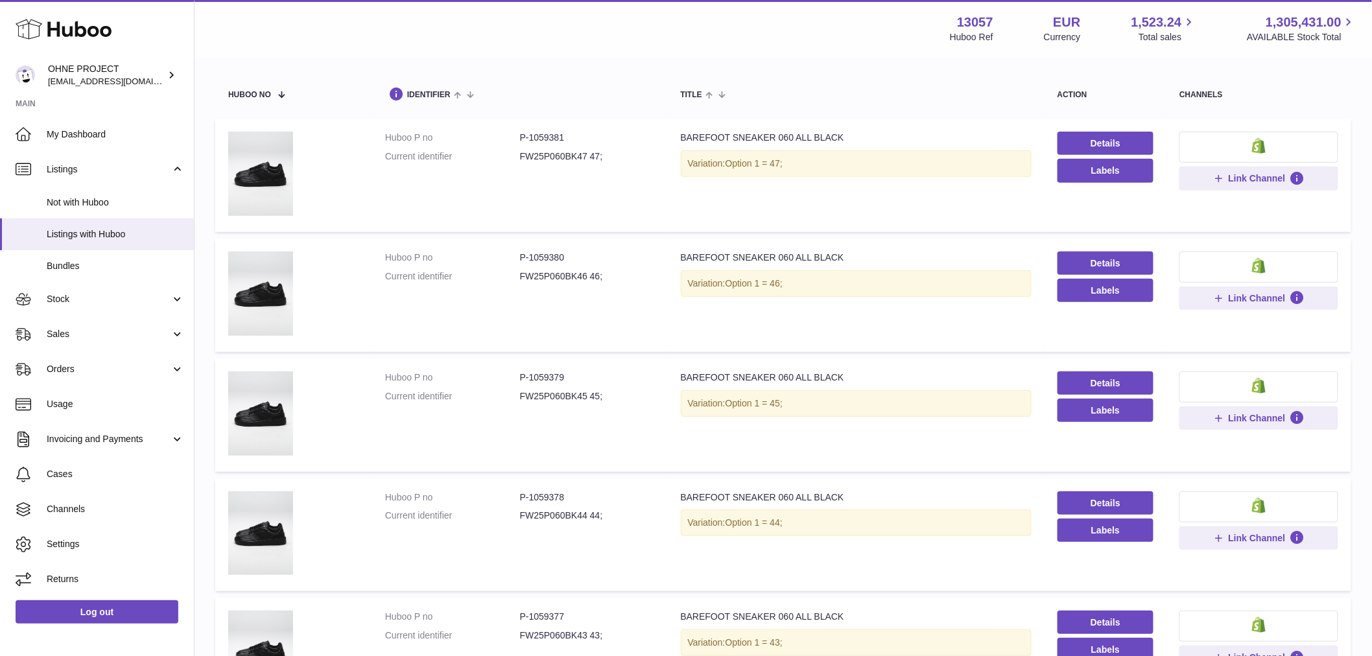
scroll to position [0, 0]
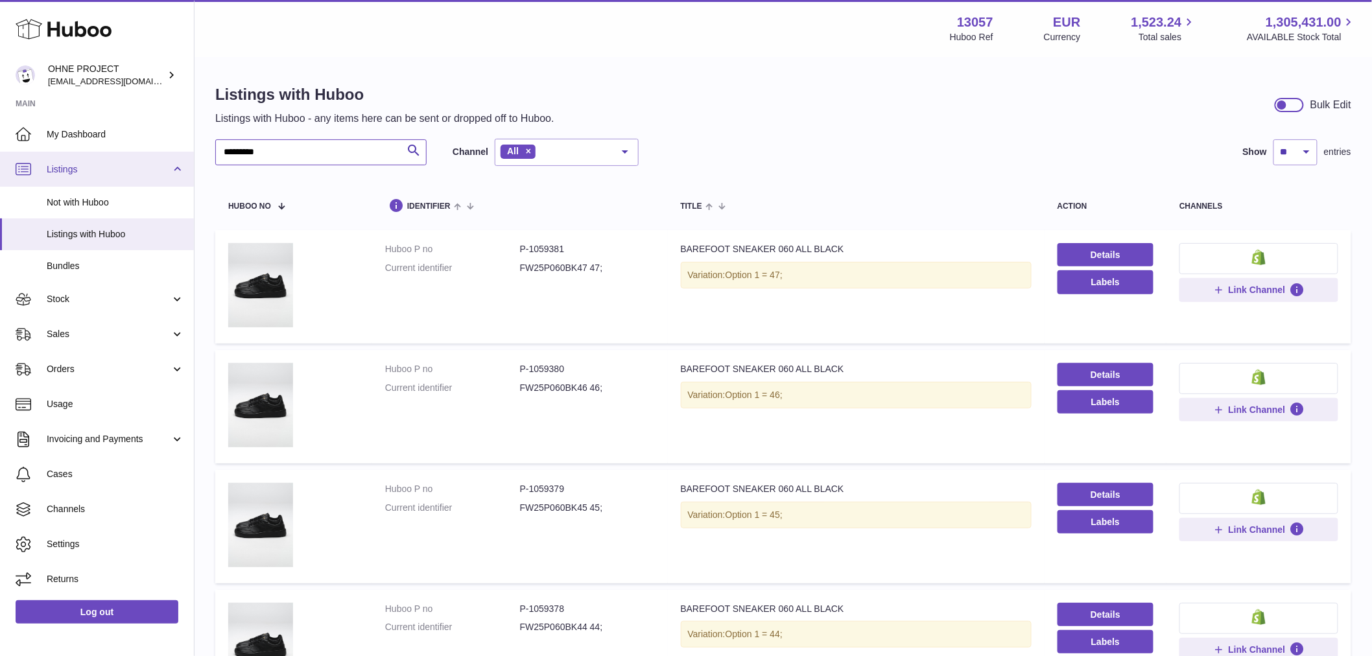
drag, startPoint x: 298, startPoint y: 151, endPoint x: 65, endPoint y: 163, distance: 233.0
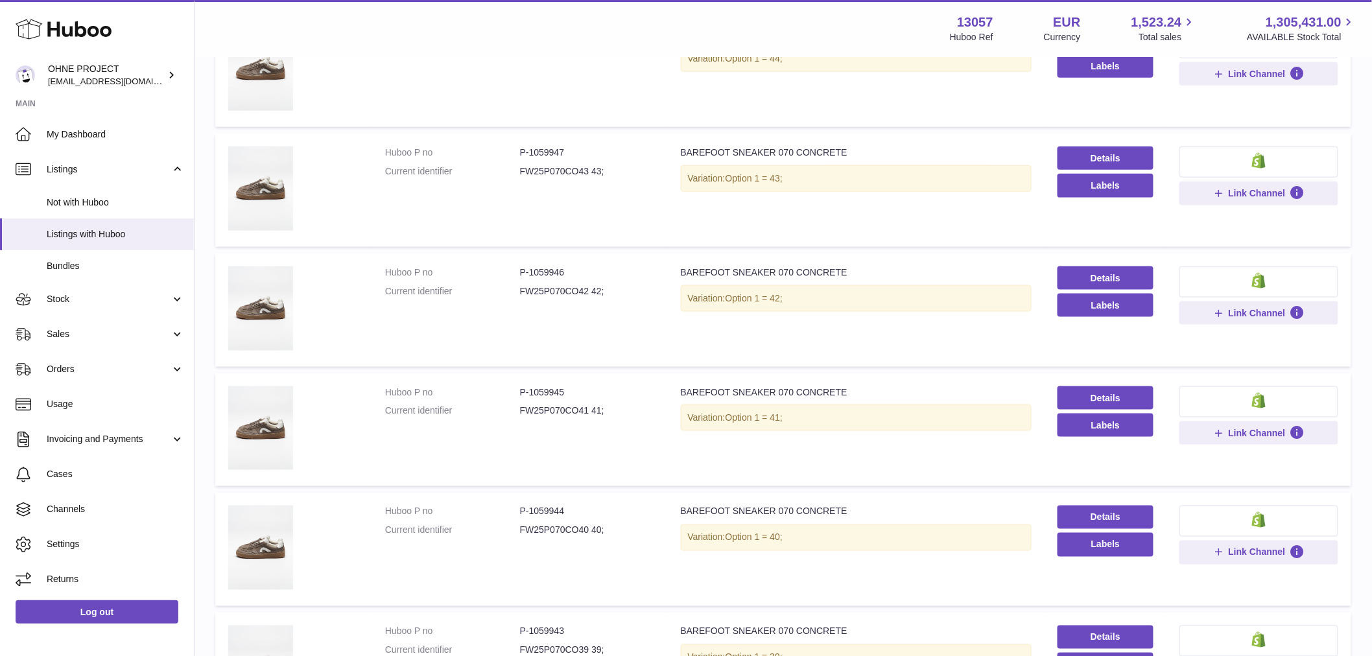
scroll to position [792, 0]
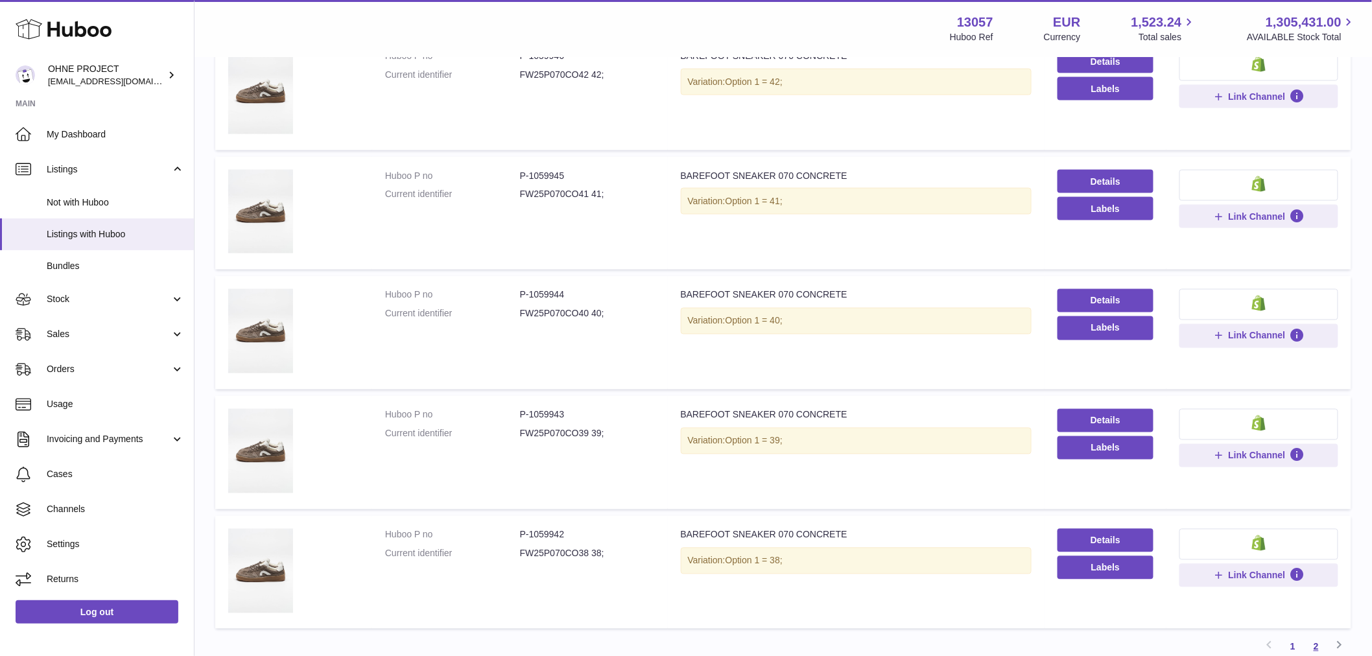
type input "********"
drag, startPoint x: 1314, startPoint y: 646, endPoint x: 1305, endPoint y: 631, distance: 17.5
click at [1314, 646] on link "2" at bounding box center [1315, 646] width 23 height 23
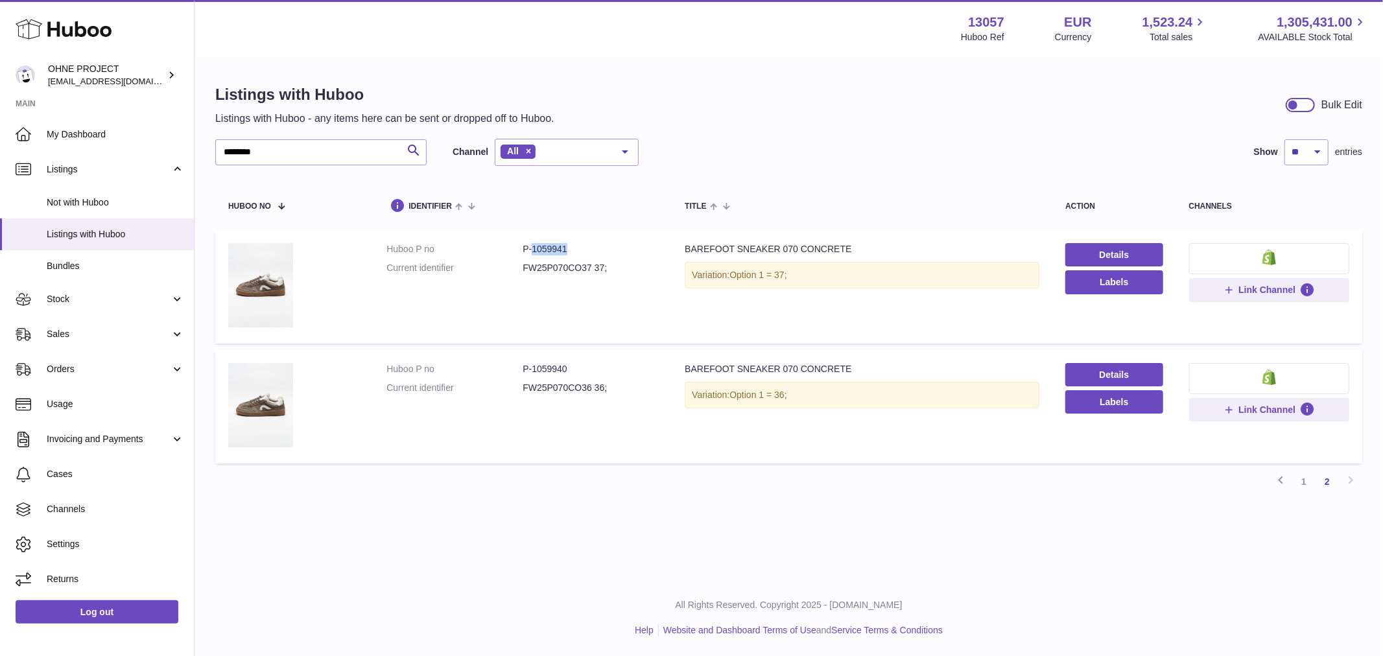
drag, startPoint x: 530, startPoint y: 246, endPoint x: 582, endPoint y: 248, distance: 51.9
click at [582, 248] on dd "P-1059941" at bounding box center [590, 249] width 136 height 12
